Goal: Information Seeking & Learning: Check status

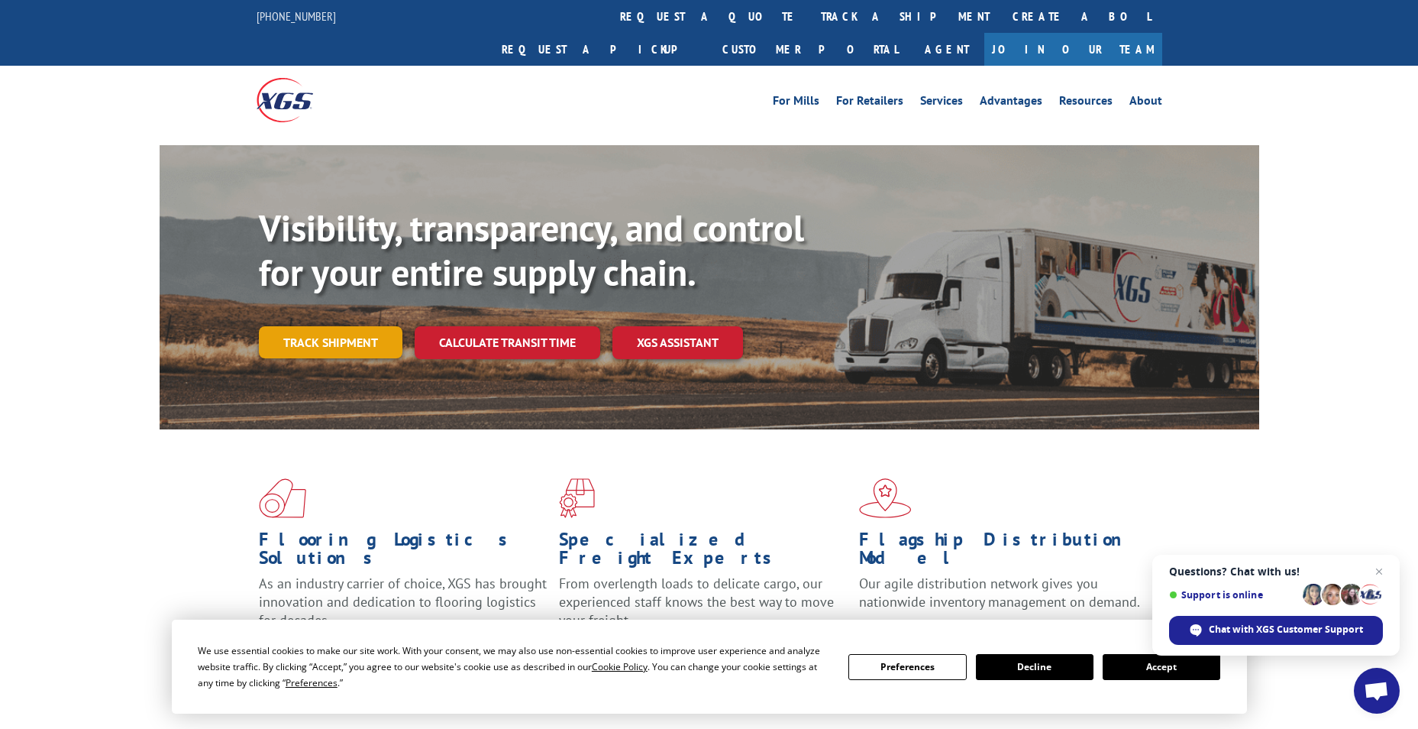
click at [309, 326] on link "Track shipment" at bounding box center [331, 342] width 144 height 32
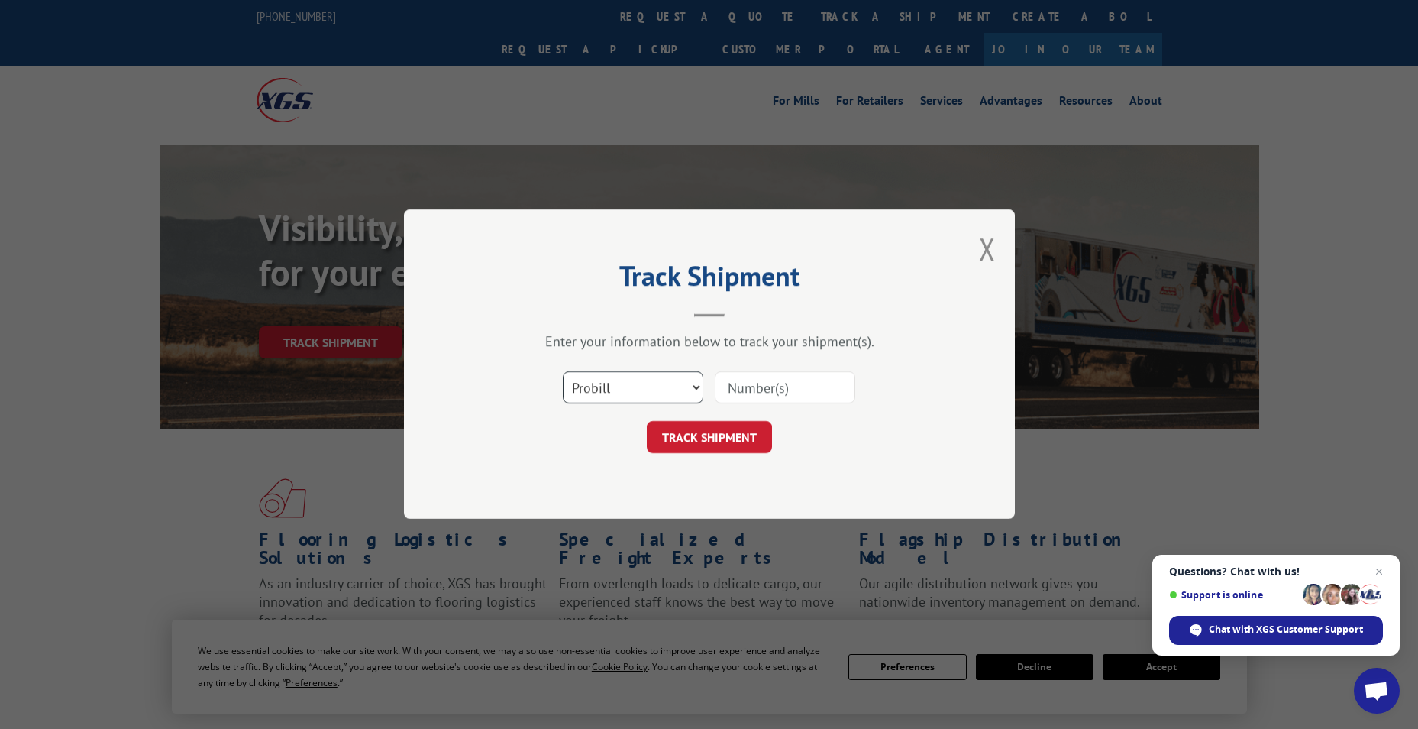
click at [664, 385] on select "Select category... Probill BOL PO" at bounding box center [633, 388] width 141 height 32
select select "po"
click at [563, 372] on select "Select category... Probill BOL PO" at bounding box center [633, 388] width 141 height 32
click at [816, 390] on input at bounding box center [785, 388] width 141 height 32
type input "41547690"
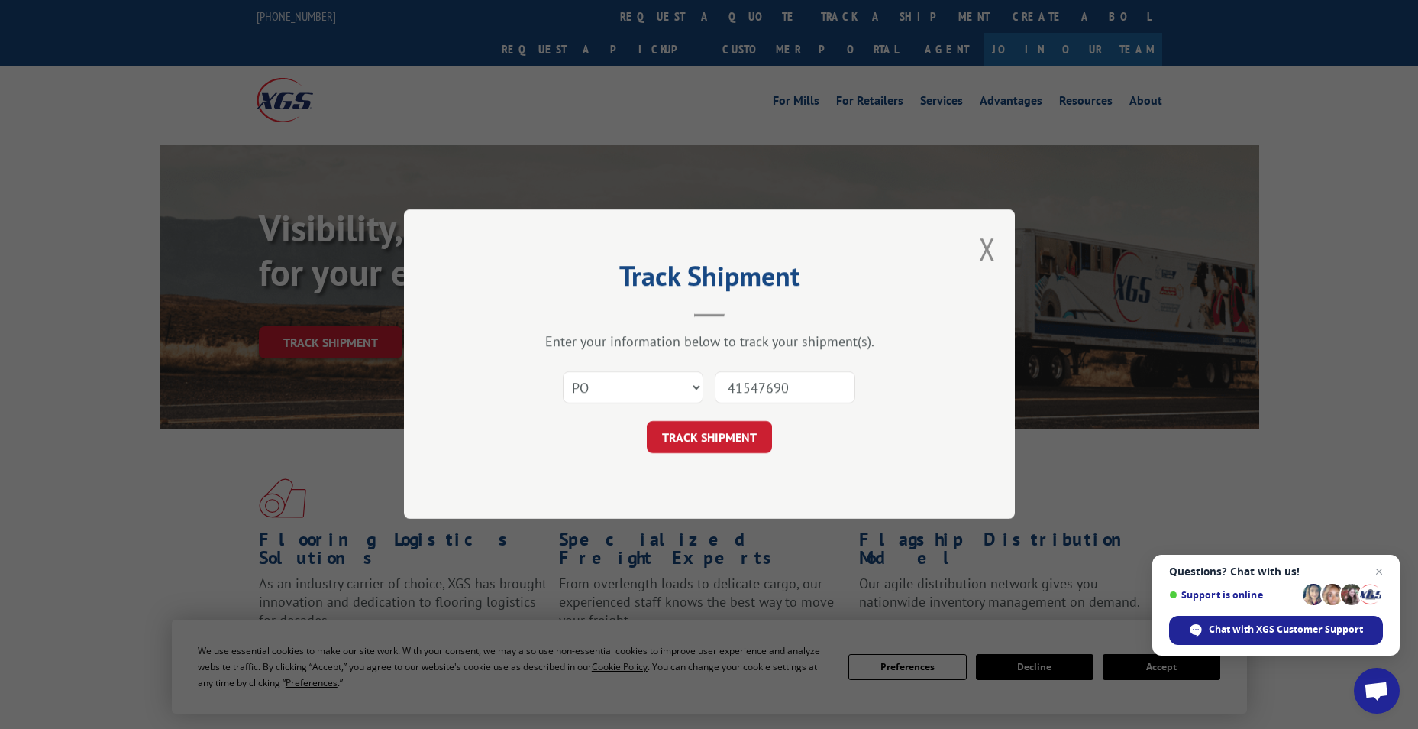
click button "TRACK SHIPMENT" at bounding box center [709, 438] width 125 height 32
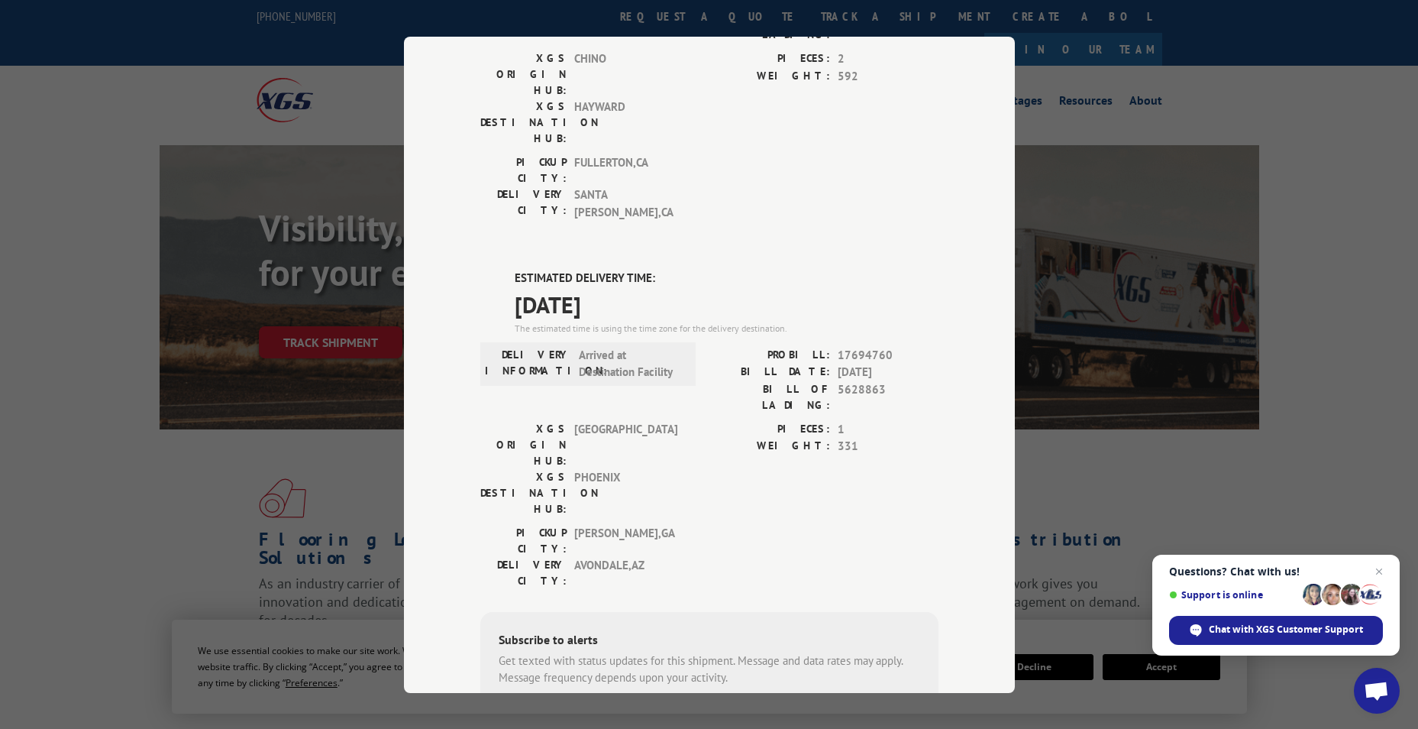
scroll to position [276, 0]
